Goal: Task Accomplishment & Management: Manage account settings

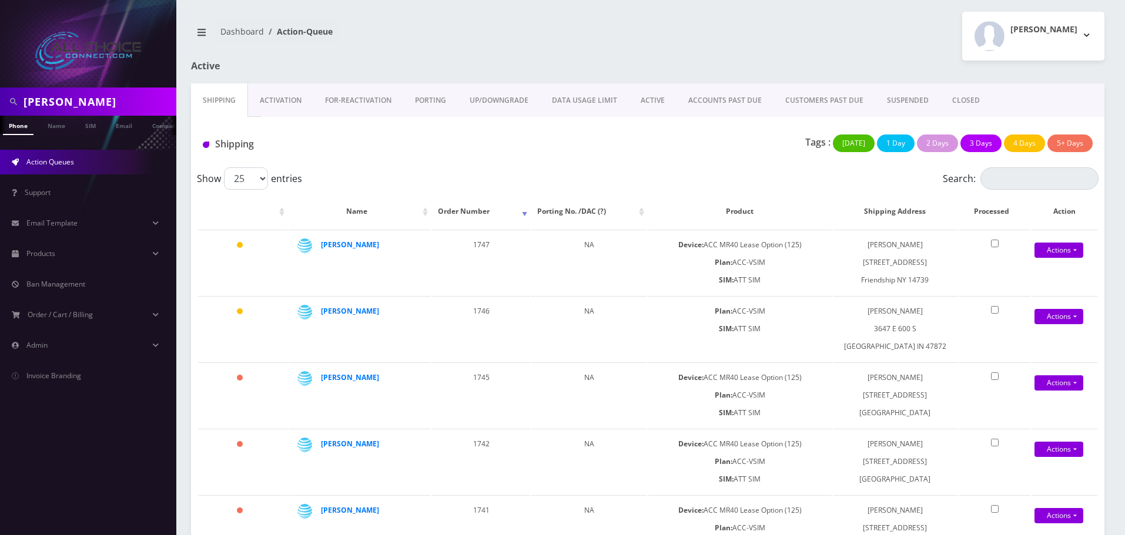
click at [51, 103] on input "mundy" at bounding box center [99, 102] width 150 height 22
type input "[PERSON_NAME]"
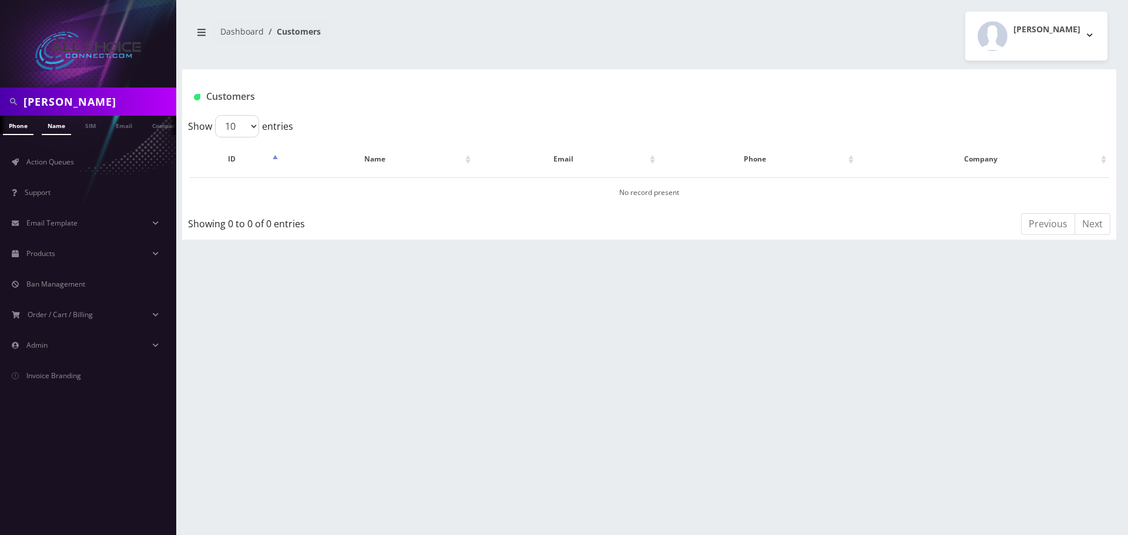
click at [53, 118] on link "Name" at bounding box center [56, 125] width 29 height 19
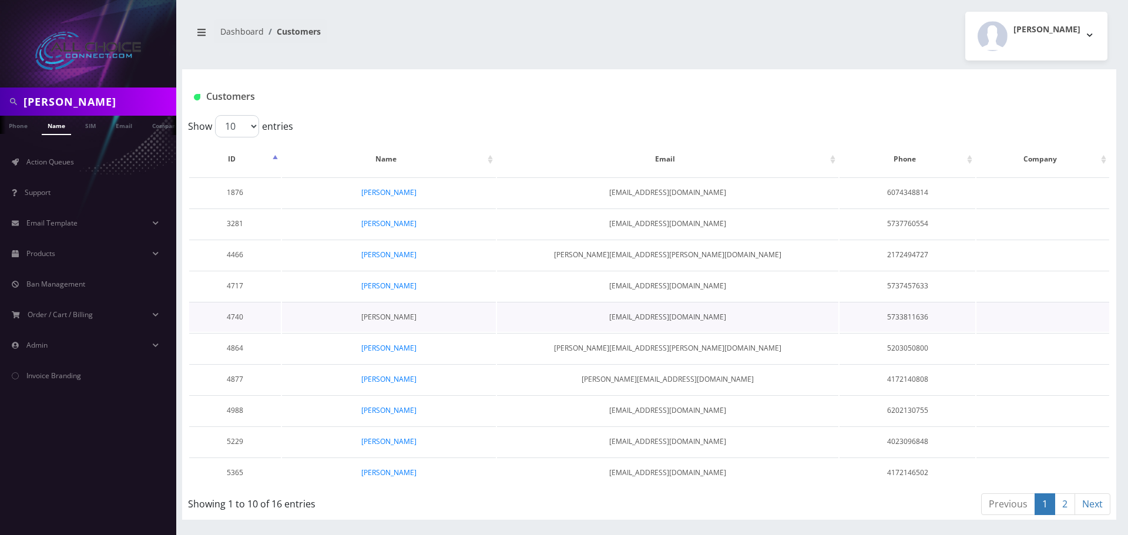
click at [389, 316] on link "[PERSON_NAME]" at bounding box center [388, 317] width 55 height 10
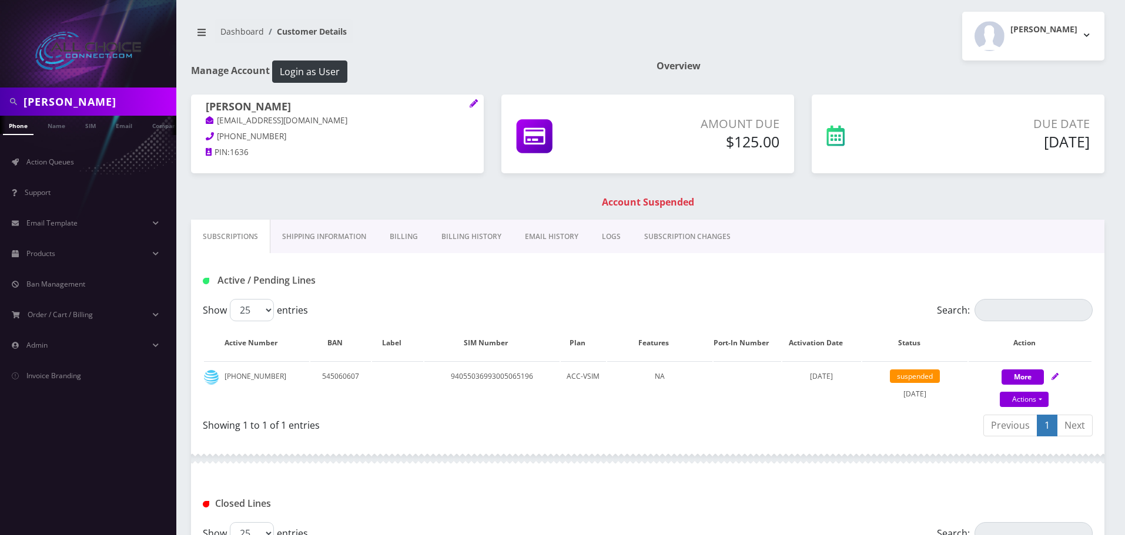
click at [401, 239] on link "Billing" at bounding box center [404, 237] width 52 height 34
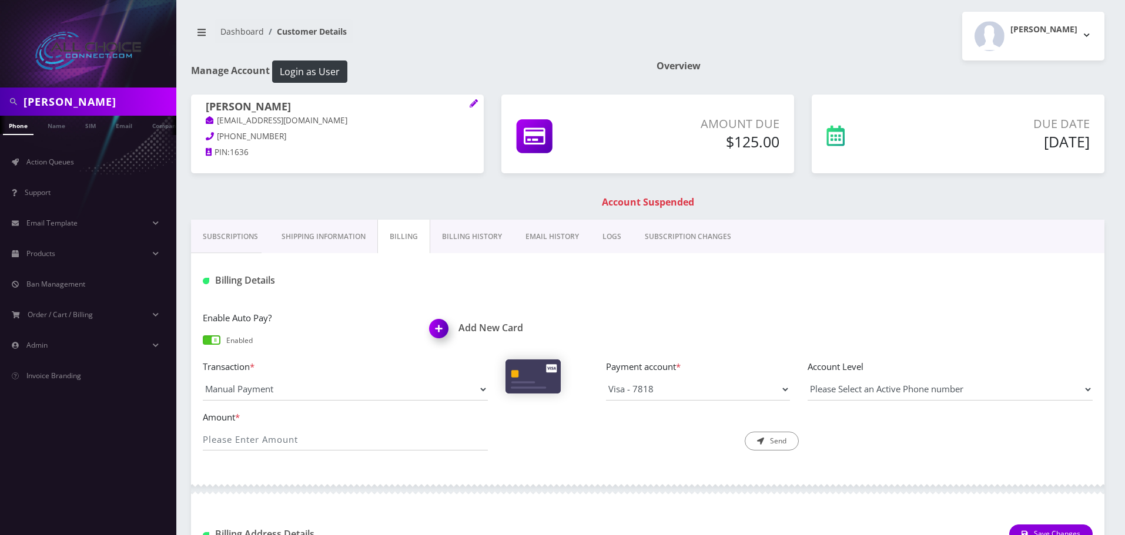
click at [441, 327] on img at bounding box center [441, 333] width 35 height 35
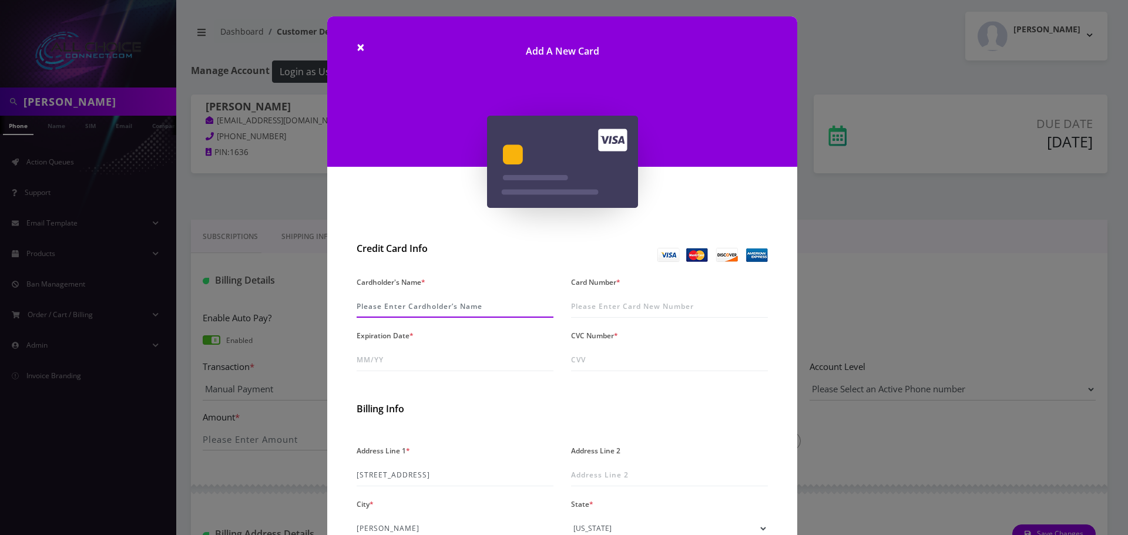
click at [407, 307] on input "Cardholder's Name *" at bounding box center [455, 307] width 197 height 22
click at [591, 300] on input "Card Number *" at bounding box center [669, 307] width 197 height 22
type input "5511 6869 0066 3722"
click at [379, 363] on input "Expiration Date *" at bounding box center [455, 360] width 197 height 22
type input "02/28"
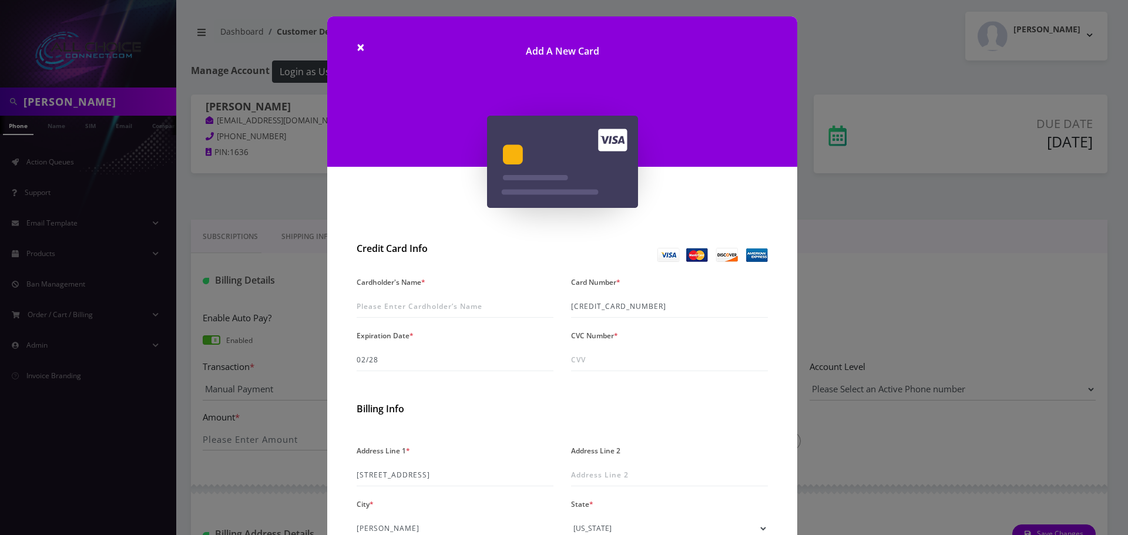
click at [583, 370] on div "Cardholder's Name * Card Number * 5511 6869 0066 3722 Expiration Date * 02/28 C…" at bounding box center [562, 327] width 429 height 107
click at [584, 364] on input "CVC Number *" at bounding box center [669, 360] width 197 height 22
type input "236"
click at [395, 298] on input "Cardholder's Name *" at bounding box center [455, 307] width 197 height 22
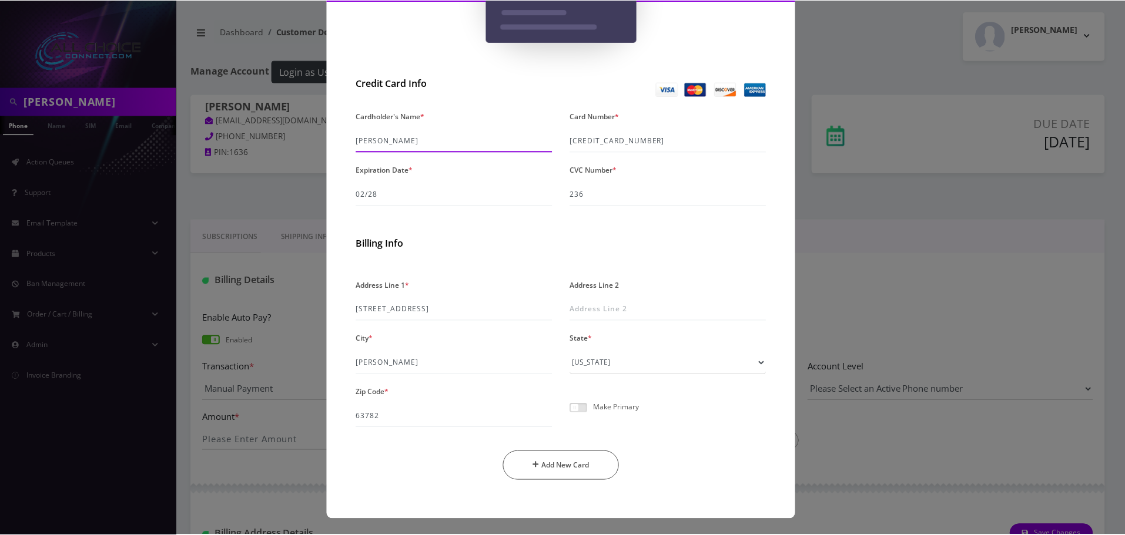
scroll to position [166, 0]
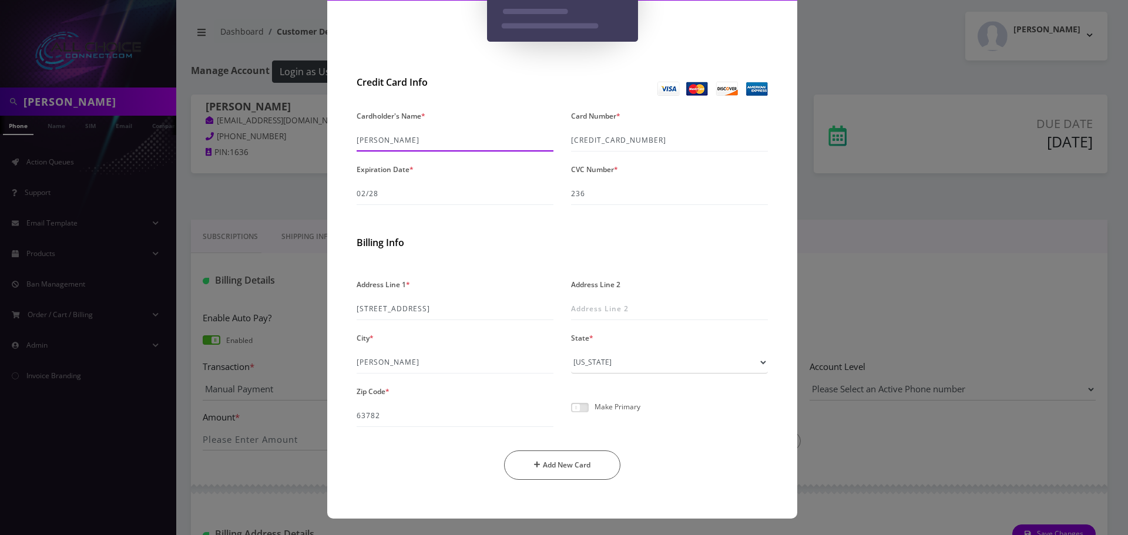
type input "[PERSON_NAME]"
click at [580, 406] on span at bounding box center [580, 407] width 18 height 9
click at [571, 414] on input "checkbox" at bounding box center [571, 414] width 0 height 0
click at [582, 468] on button "Add New Card" at bounding box center [562, 465] width 117 height 29
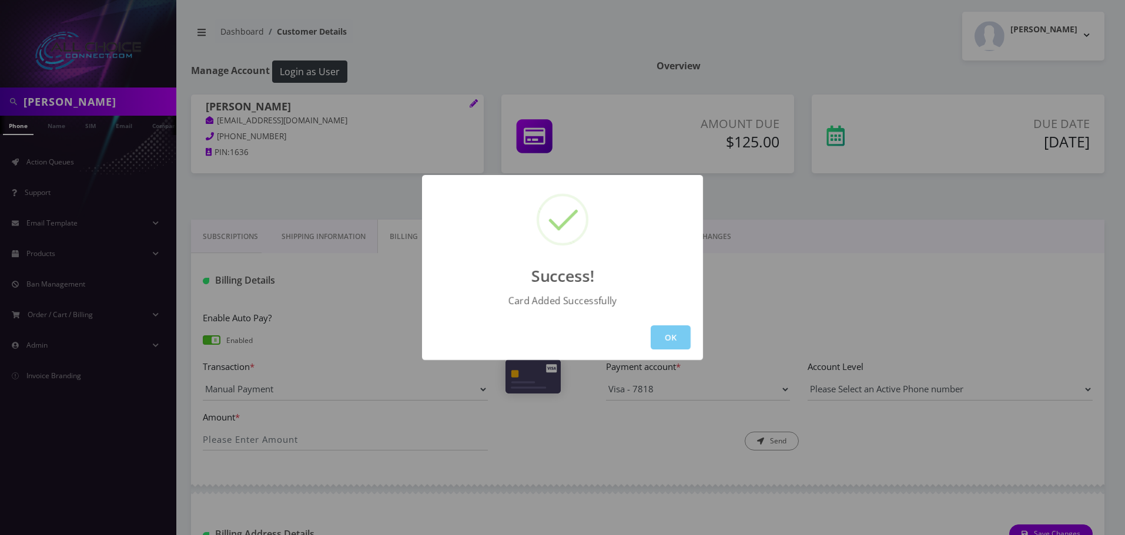
click at [678, 333] on button "OK" at bounding box center [671, 338] width 40 height 24
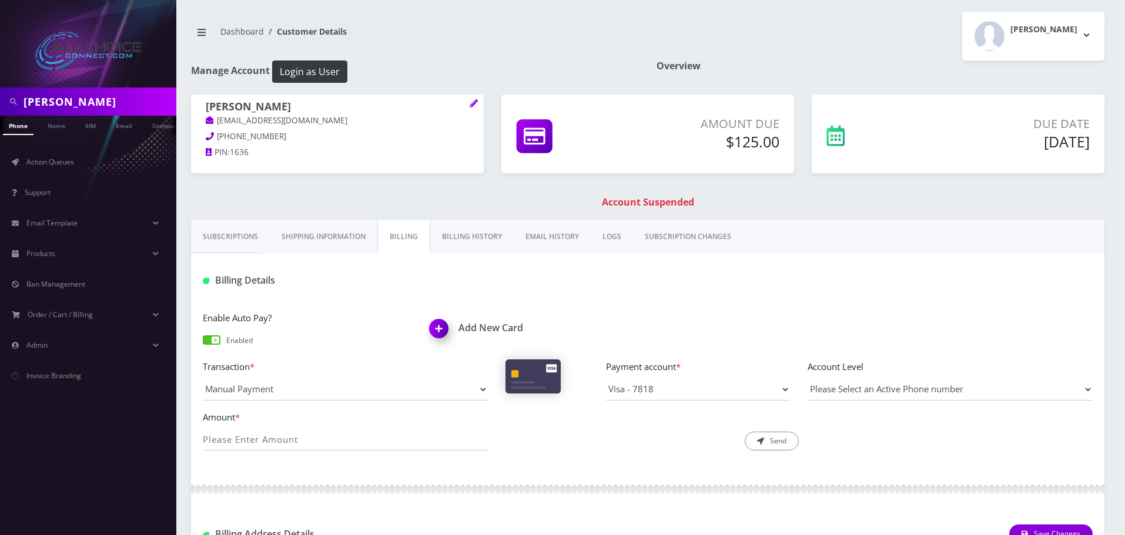
click at [48, 115] on div "[PERSON_NAME]" at bounding box center [88, 102] width 176 height 28
click at [51, 128] on link "Name" at bounding box center [56, 125] width 29 height 19
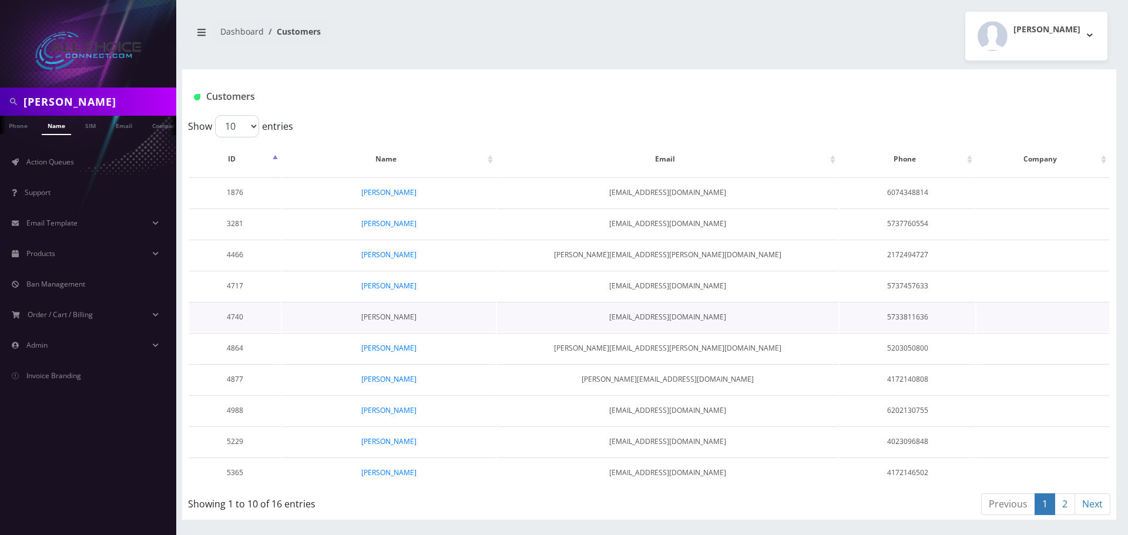
click at [378, 317] on link "[PERSON_NAME]" at bounding box center [388, 317] width 55 height 10
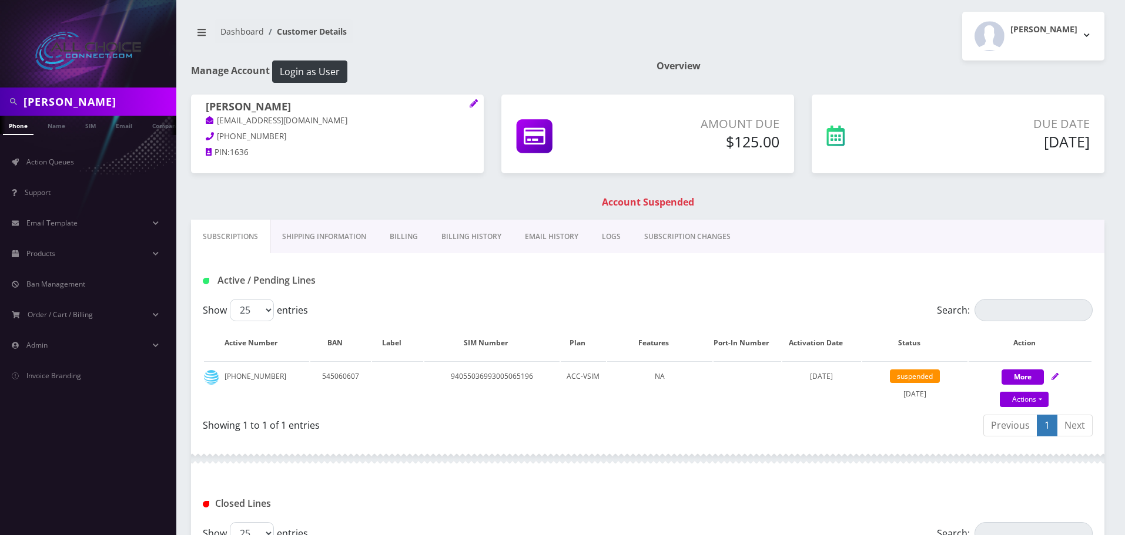
click at [405, 236] on link "Billing" at bounding box center [404, 237] width 52 height 34
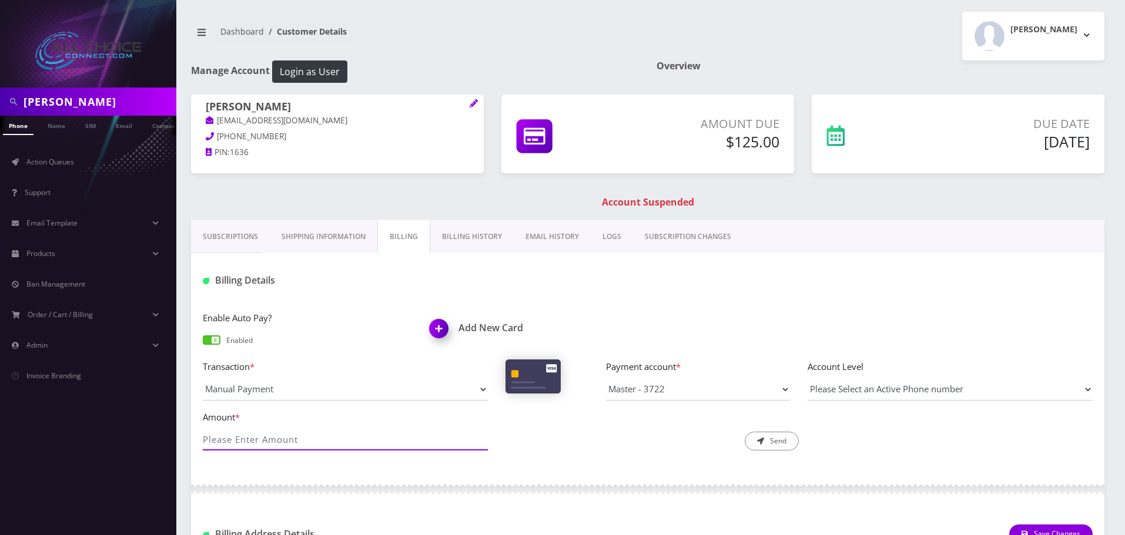
click at [286, 446] on input "Amount *" at bounding box center [345, 439] width 285 height 22
type input "125"
click at [792, 443] on button "Send" at bounding box center [772, 441] width 54 height 19
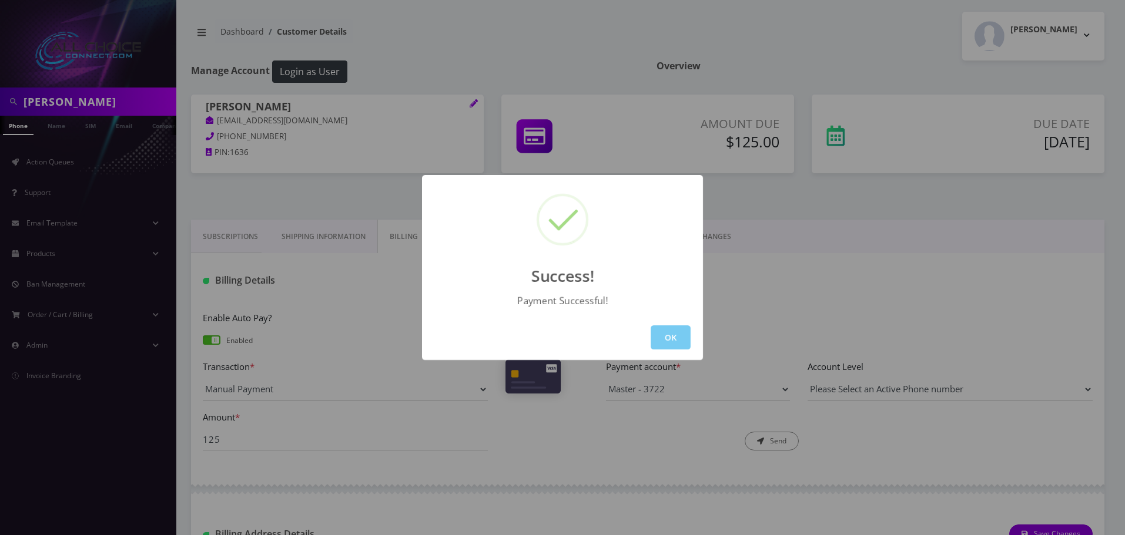
click at [654, 341] on button "OK" at bounding box center [671, 338] width 40 height 24
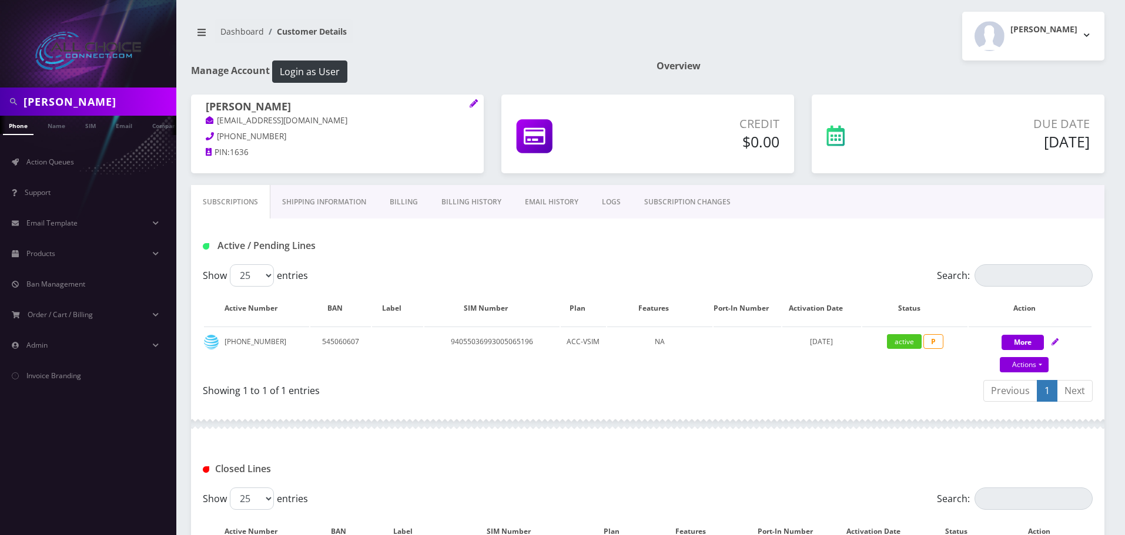
click at [406, 198] on link "Billing" at bounding box center [404, 202] width 52 height 34
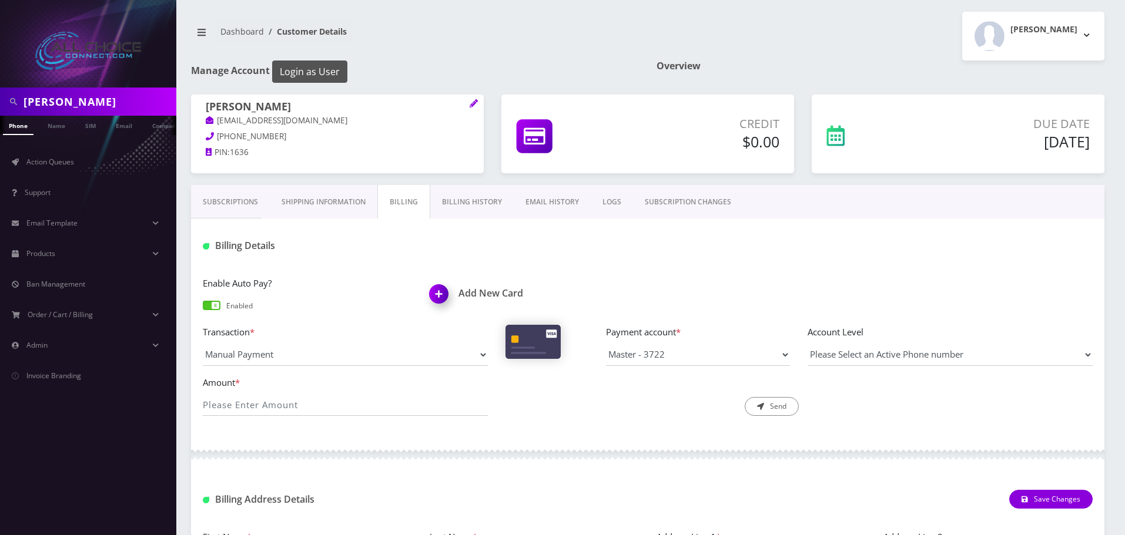
click at [299, 72] on button "Login as User" at bounding box center [309, 72] width 75 height 22
click at [1057, 140] on h5 "[DATE]" at bounding box center [1005, 142] width 170 height 18
click at [1051, 139] on h5 "[DATE]" at bounding box center [1005, 142] width 170 height 18
